Goal: Find specific page/section: Find specific page/section

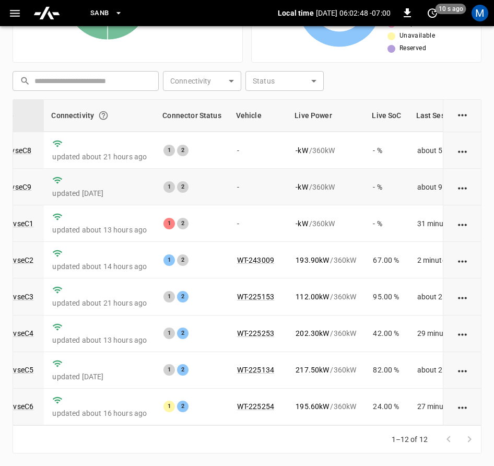
scroll to position [0, 118]
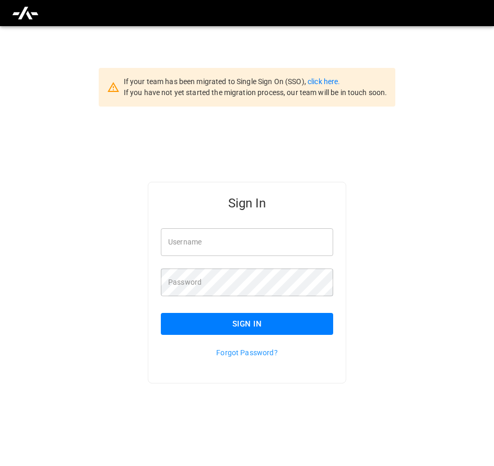
type input "**********"
drag, startPoint x: 269, startPoint y: 334, endPoint x: 268, endPoint y: 326, distance: 8.0
click at [268, 329] on button "Sign In" at bounding box center [247, 324] width 172 height 22
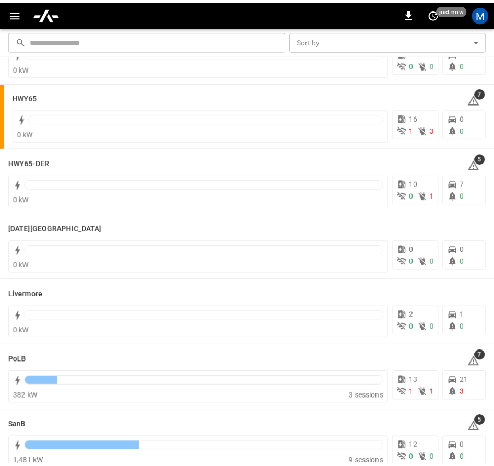
scroll to position [80, 0]
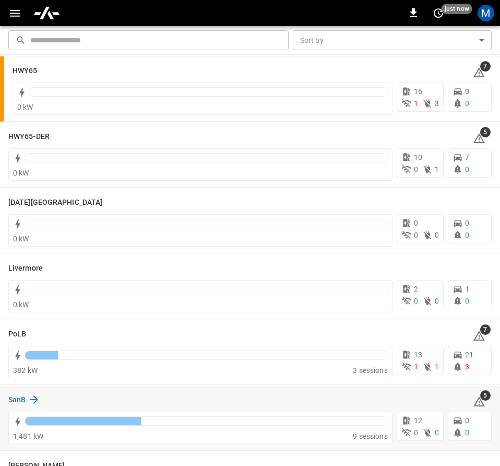
click at [28, 403] on icon at bounding box center [34, 399] width 13 height 13
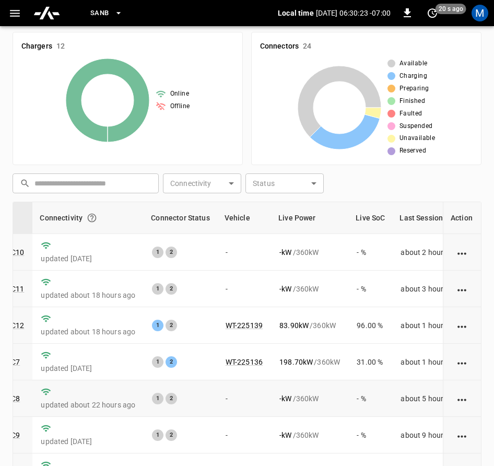
scroll to position [137, 0]
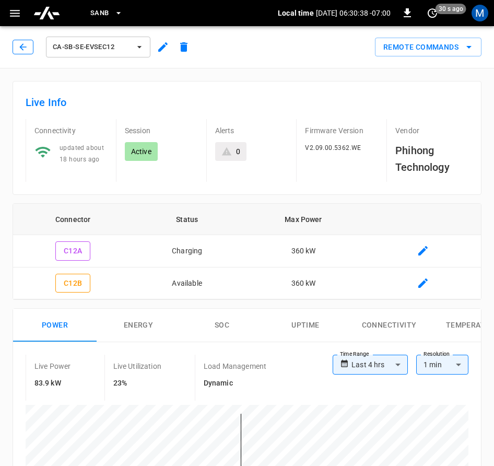
click at [15, 45] on button "button" at bounding box center [23, 47] width 21 height 15
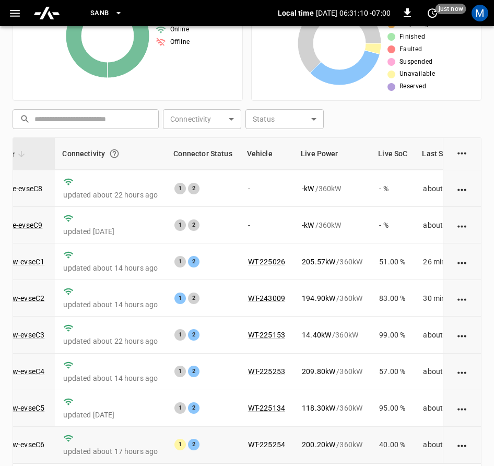
scroll to position [242, 0]
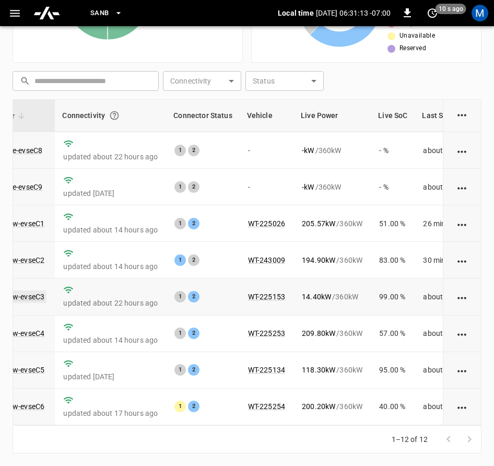
click at [16, 290] on link "ca-sb-sw-evseC3" at bounding box center [16, 296] width 60 height 13
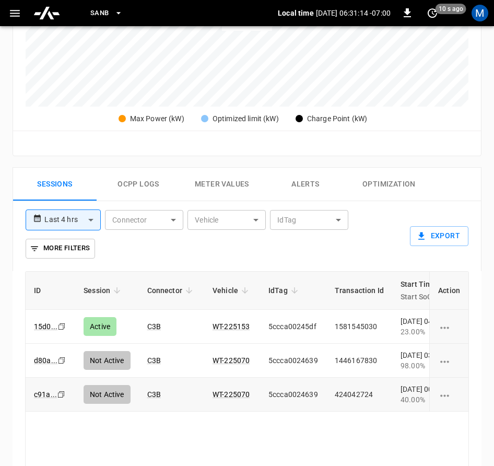
scroll to position [627, 0]
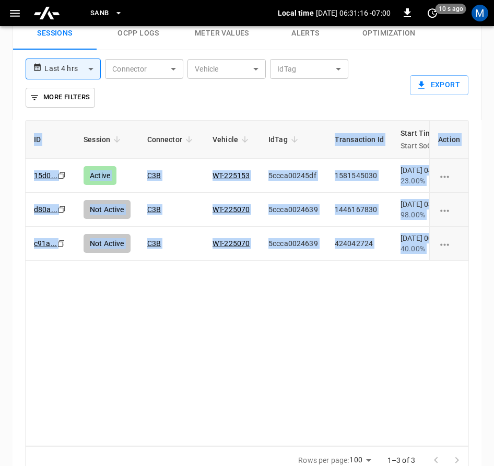
drag, startPoint x: 229, startPoint y: 447, endPoint x: 355, endPoint y: 418, distance: 129.6
click at [355, 419] on div "ID Session Connector Vehicle IdTag Transaction Id Start Time Start SoC End Time…" at bounding box center [247, 297] width 469 height 354
click at [376, 401] on div "ID Session Connector Vehicle IdTag Transaction Id Start Time Start SoC End Time…" at bounding box center [247, 283] width 444 height 326
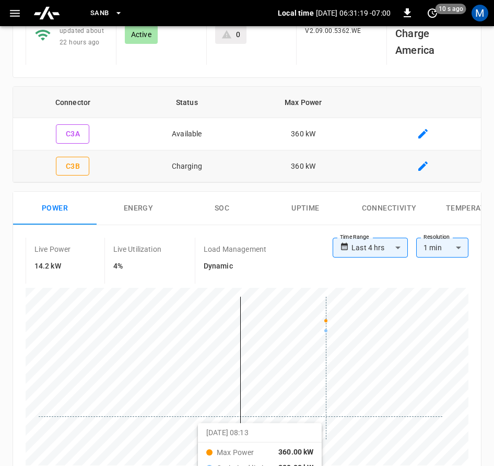
scroll to position [0, 0]
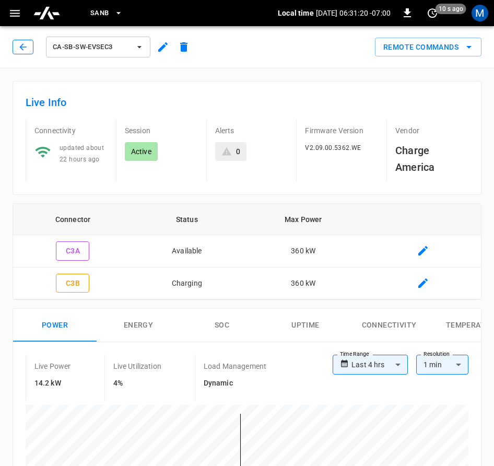
click at [21, 46] on icon "button" at bounding box center [23, 47] width 10 height 10
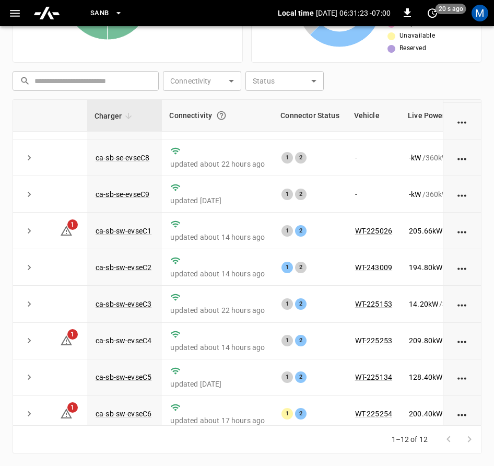
scroll to position [157, 0]
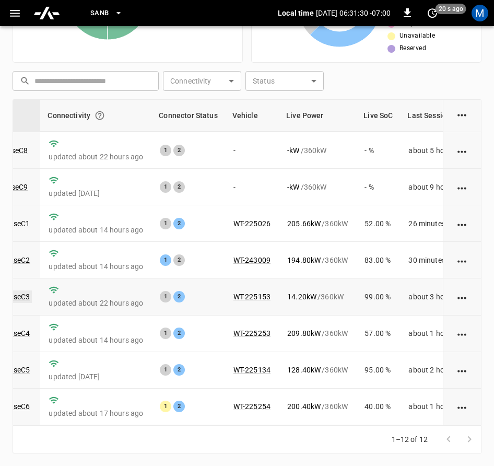
click at [23, 291] on link "ca-sb-sw-evseC3" at bounding box center [2, 296] width 60 height 13
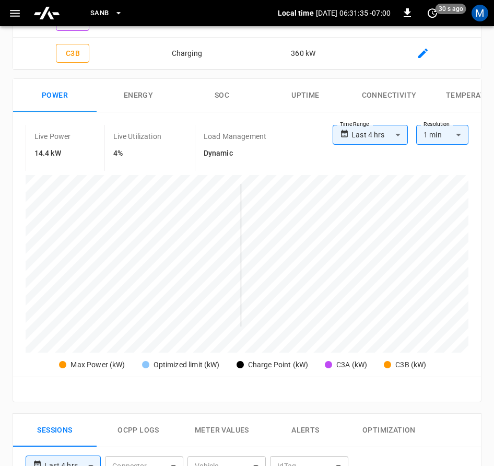
scroll to position [86, 0]
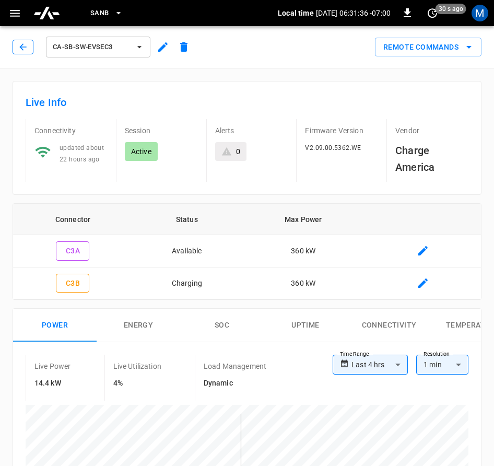
click at [29, 46] on button "button" at bounding box center [23, 47] width 21 height 15
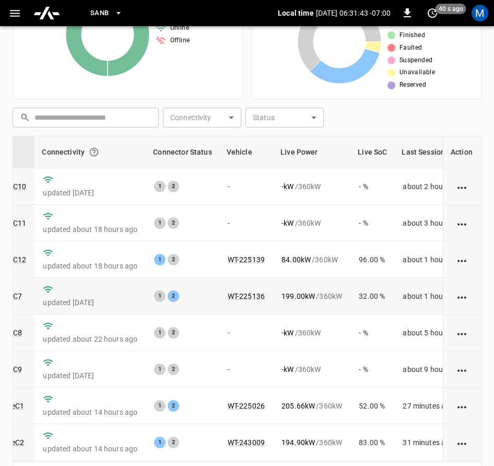
scroll to position [190, 0]
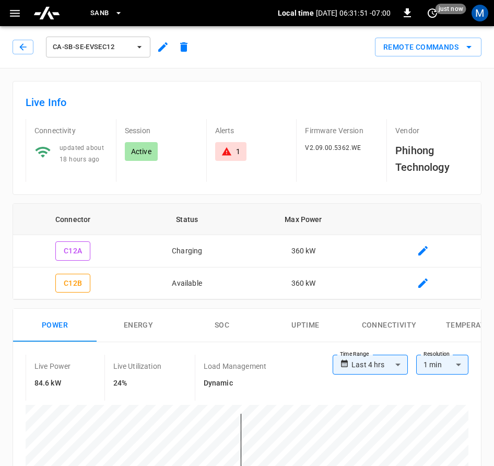
click at [14, 54] on div "ca-sb-se-evseC12" at bounding box center [104, 46] width 182 height 25
click at [19, 53] on button "button" at bounding box center [23, 47] width 21 height 15
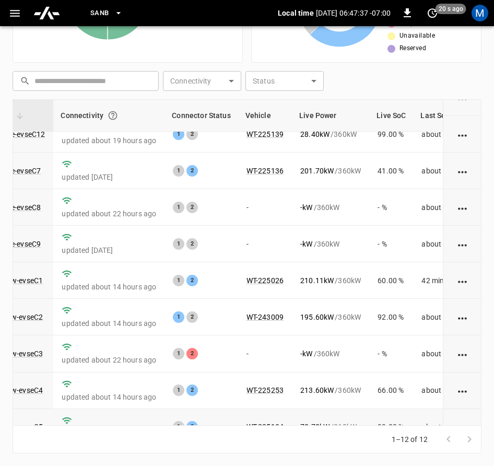
scroll to position [158, 109]
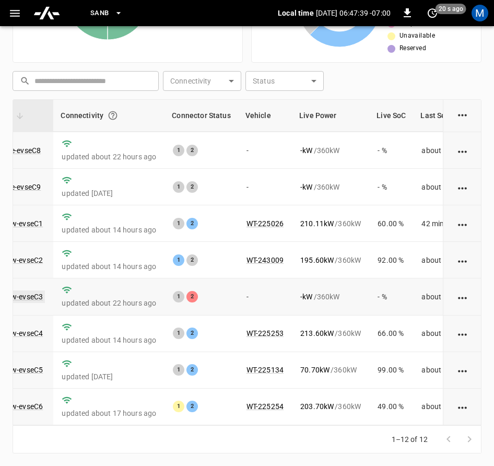
click at [39, 290] on link "ca-sb-sw-evseC3" at bounding box center [15, 296] width 60 height 13
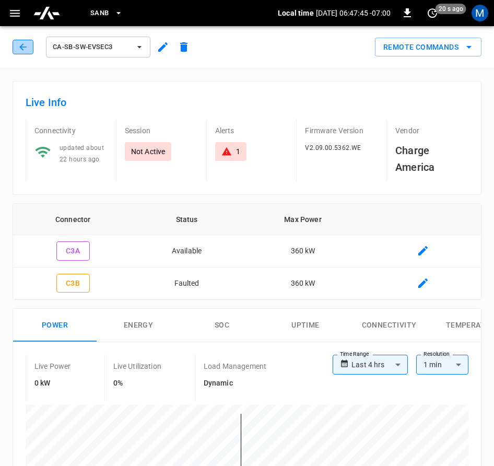
click at [27, 48] on icon "button" at bounding box center [23, 47] width 10 height 10
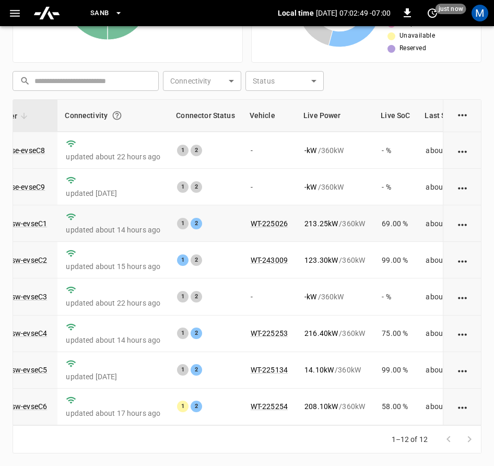
scroll to position [158, 104]
click at [21, 254] on link "ca-sb-sw-evseC2" at bounding box center [19, 260] width 60 height 13
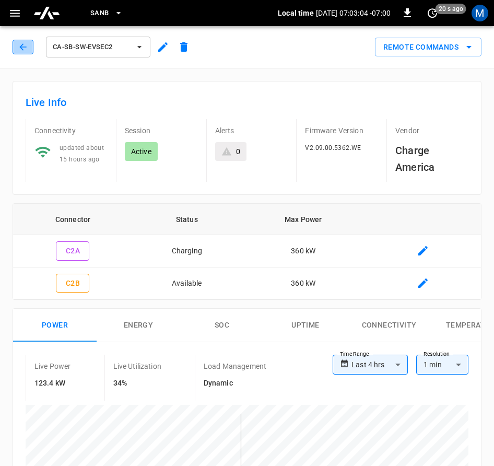
click at [18, 47] on icon "button" at bounding box center [23, 47] width 10 height 10
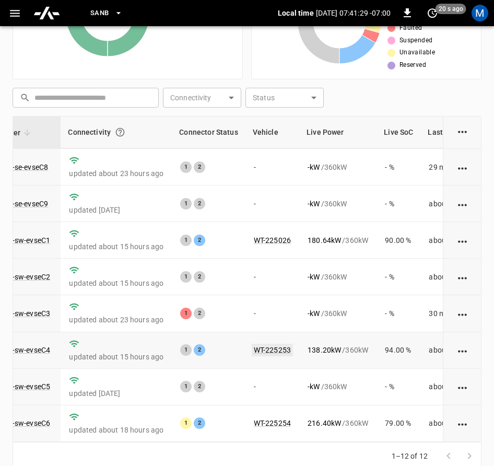
scroll to position [242, 0]
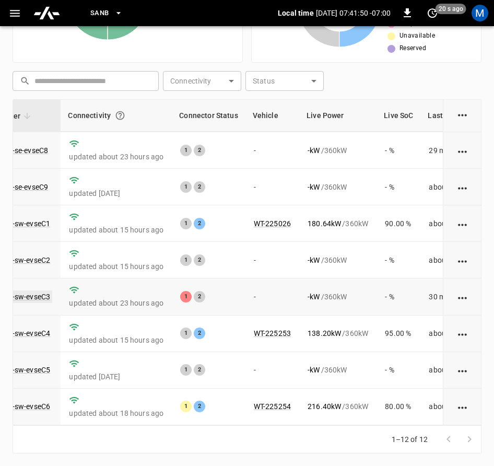
click at [51, 288] on td "ca-sb-sw-evseC3" at bounding box center [23, 296] width 75 height 37
click at [49, 290] on link "ca-sb-sw-evseC3" at bounding box center [22, 296] width 60 height 13
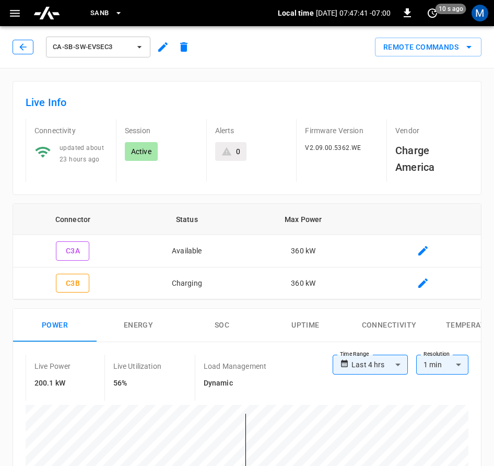
click at [13, 44] on button "button" at bounding box center [23, 47] width 21 height 15
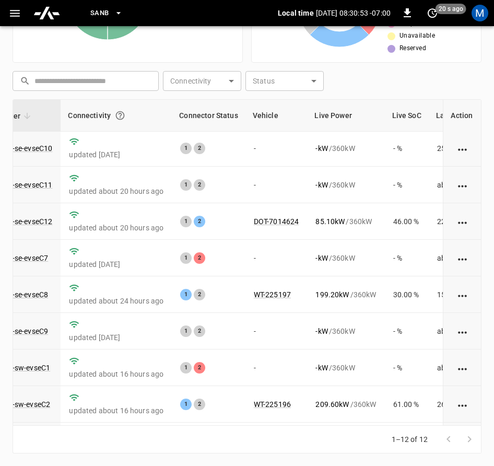
scroll to position [0, 101]
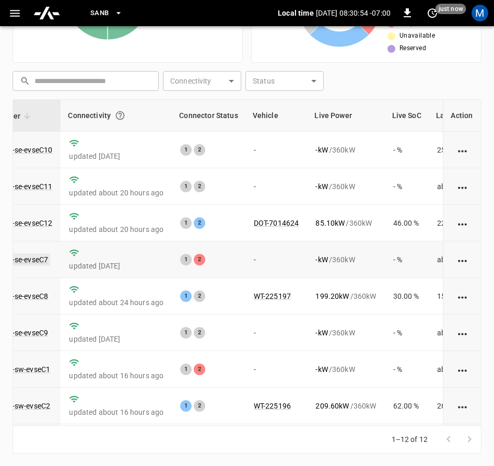
click at [34, 264] on link "ca-sb-se-evseC7" at bounding box center [21, 259] width 58 height 13
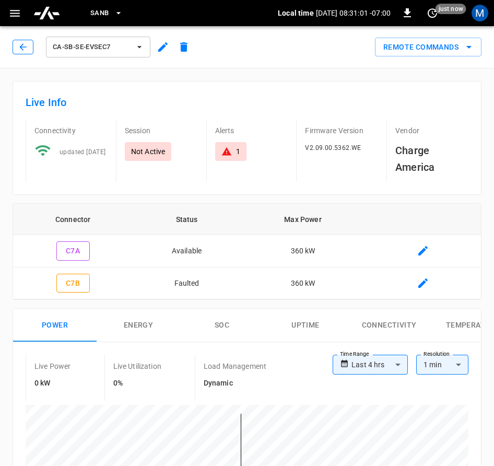
click at [23, 49] on icon "button" at bounding box center [23, 47] width 10 height 10
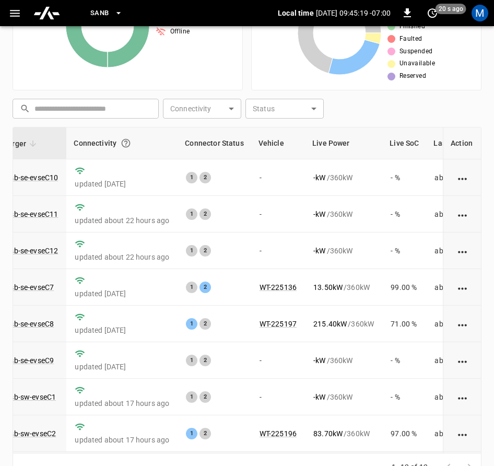
scroll to position [190, 0]
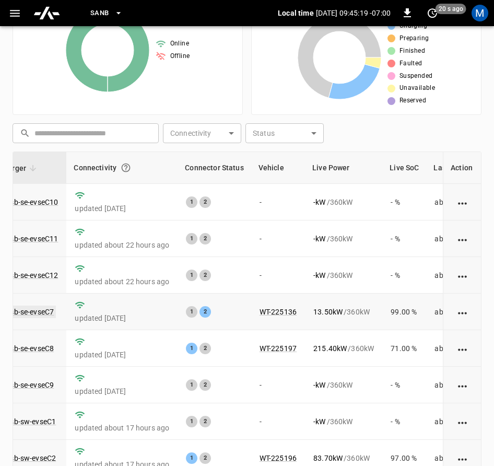
click at [29, 311] on link "ca-sb-se-evseC7" at bounding box center [27, 311] width 58 height 13
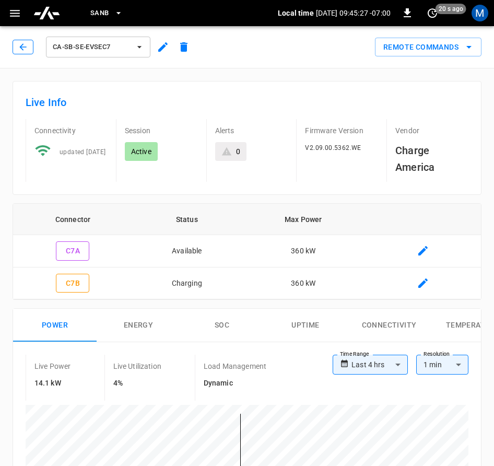
click at [18, 45] on icon "button" at bounding box center [23, 47] width 10 height 10
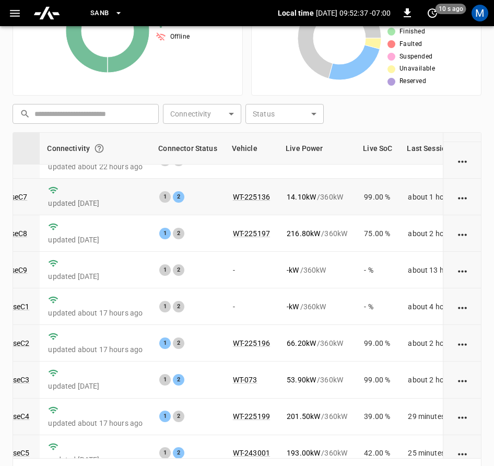
scroll to position [106, 122]
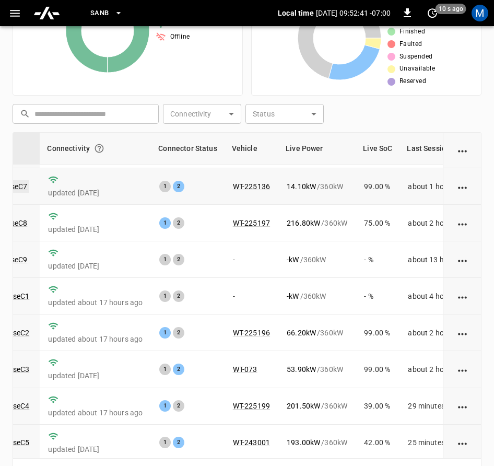
click at [18, 187] on link "ca-sb-se-evseC7" at bounding box center [0, 186] width 58 height 13
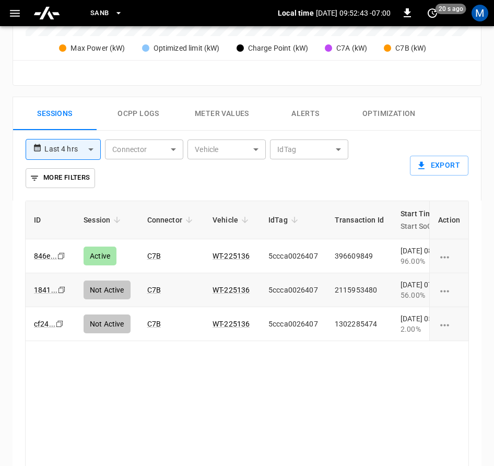
scroll to position [647, 0]
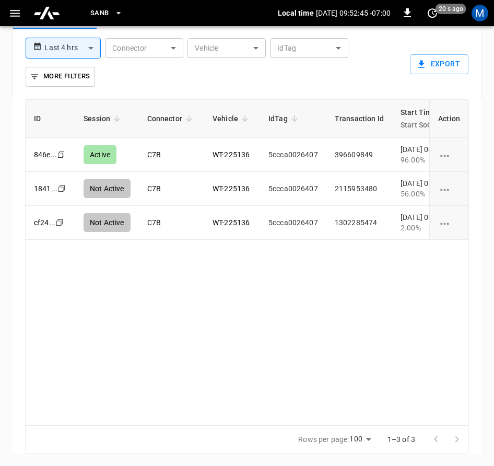
click at [168, 425] on div "Rows per page: 100 *** 1–3 of 3" at bounding box center [247, 439] width 444 height 28
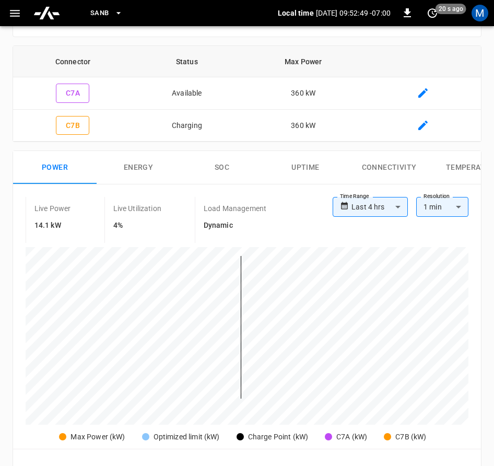
scroll to position [0, 0]
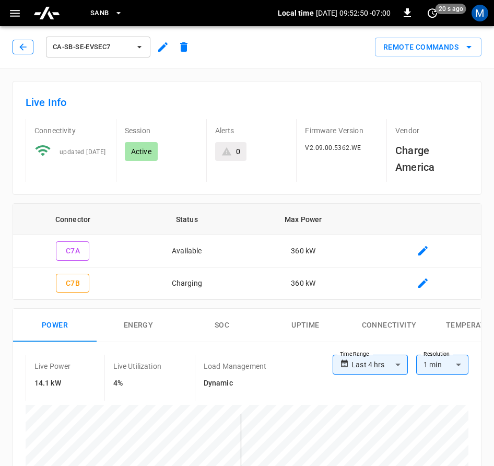
click at [22, 43] on icon "button" at bounding box center [23, 47] width 10 height 10
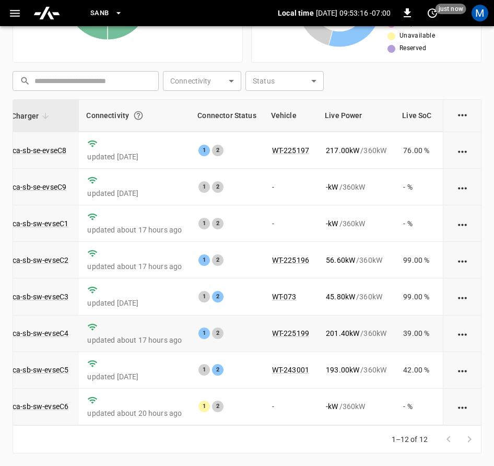
scroll to position [106, 83]
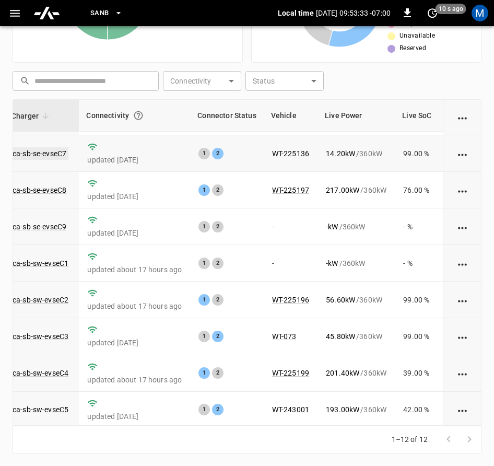
click at [42, 155] on link "ca-sb-se-evseC7" at bounding box center [39, 153] width 58 height 13
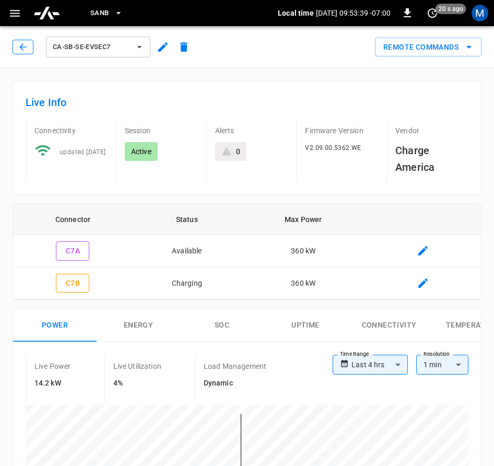
click at [26, 44] on icon "button" at bounding box center [23, 47] width 10 height 10
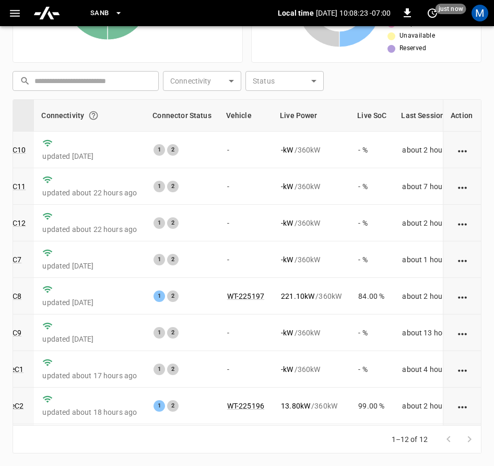
scroll to position [158, 128]
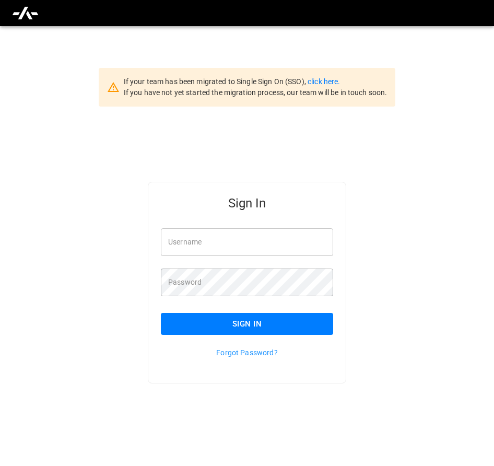
type input "**********"
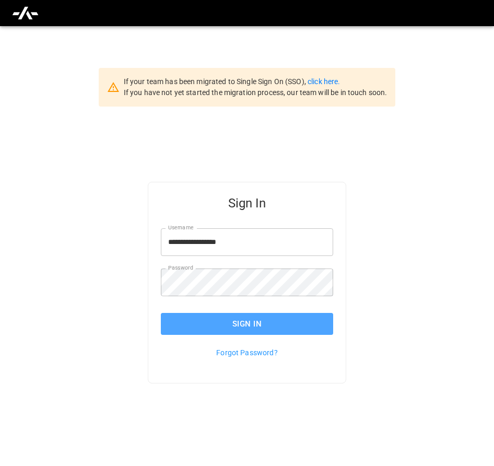
click at [313, 328] on button "Sign In" at bounding box center [247, 324] width 172 height 22
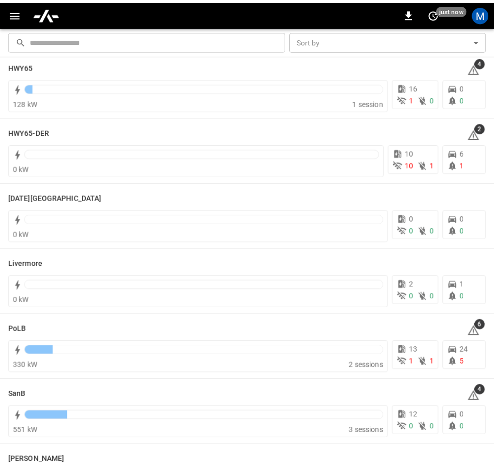
scroll to position [212, 0]
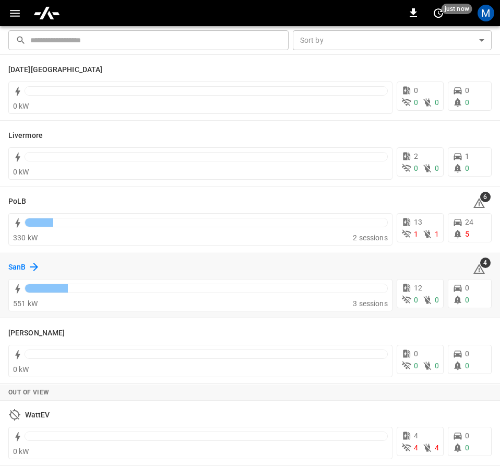
click at [18, 270] on h6 "SanB" at bounding box center [16, 267] width 17 height 11
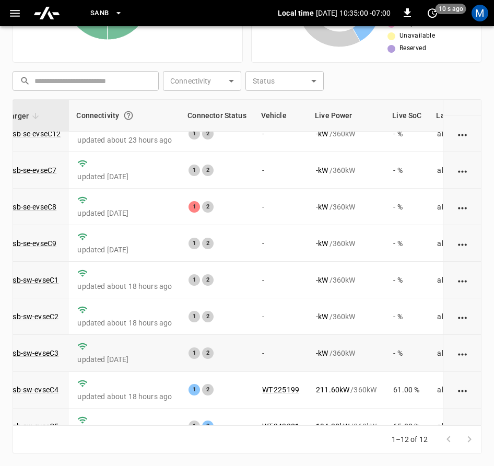
scroll to position [89, 92]
click at [32, 207] on link "ca-sb-se-evseC8" at bounding box center [30, 206] width 58 height 13
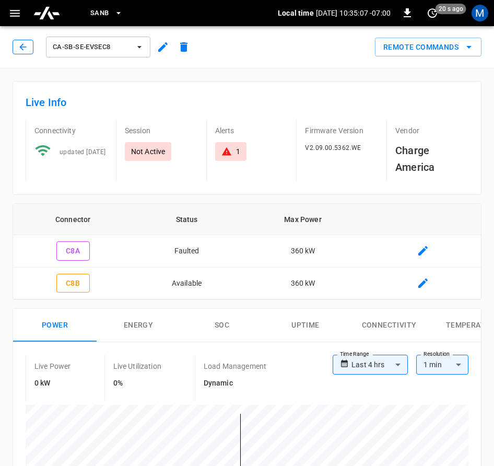
click at [22, 47] on icon "button" at bounding box center [22, 46] width 7 height 7
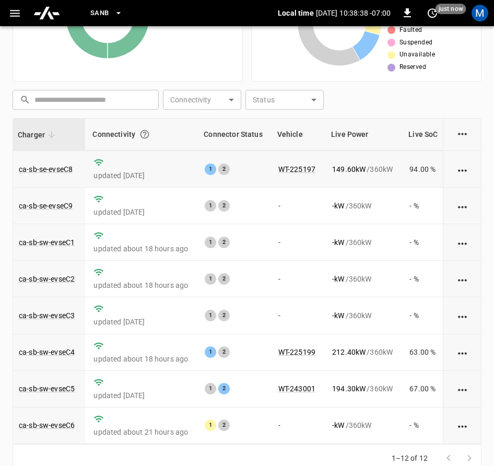
scroll to position [242, 0]
